Goal: Task Accomplishment & Management: Complete application form

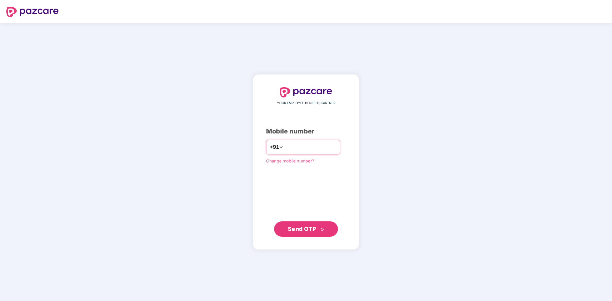
click at [284, 146] on input "number" at bounding box center [310, 147] width 52 height 10
type input "**********"
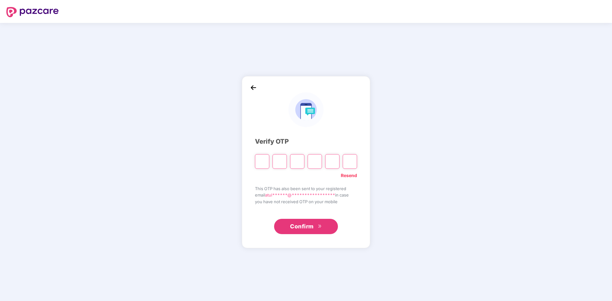
drag, startPoint x: 279, startPoint y: 146, endPoint x: 495, endPoint y: 148, distance: 216.0
click at [495, 148] on div "**********" at bounding box center [306, 162] width 612 height 278
click at [352, 175] on link "Resend" at bounding box center [349, 175] width 16 height 7
click at [350, 176] on link "Resend" at bounding box center [349, 175] width 16 height 7
click at [262, 158] on input "Please enter verification code. Digit 1" at bounding box center [262, 161] width 14 height 15
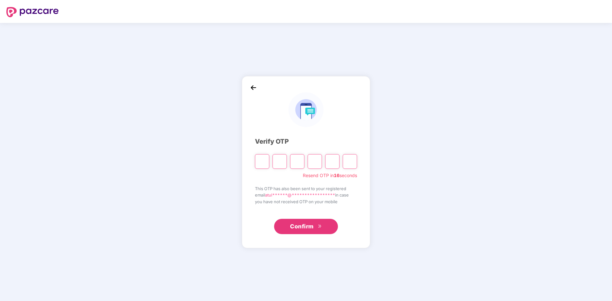
type input "*"
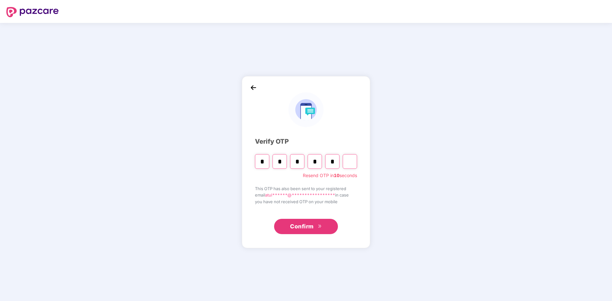
type input "*"
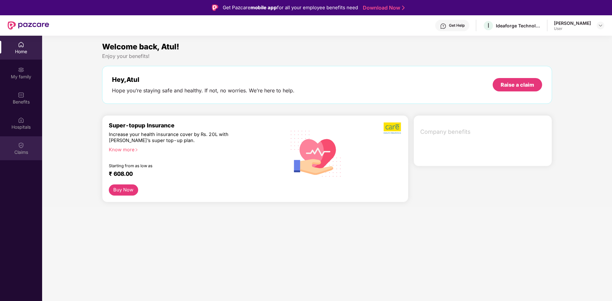
click at [19, 148] on img at bounding box center [21, 145] width 6 height 6
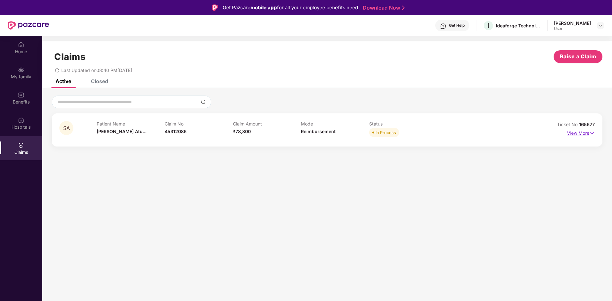
click at [586, 133] on p "View More" at bounding box center [581, 132] width 28 height 9
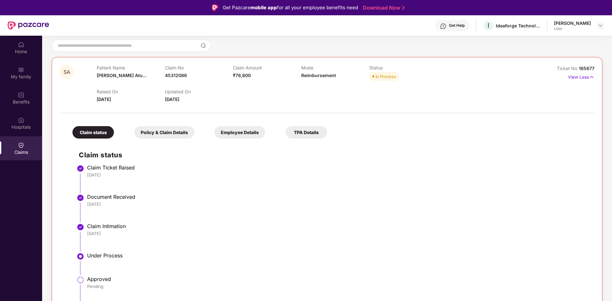
scroll to position [57, 0]
